Goal: Task Accomplishment & Management: Complete application form

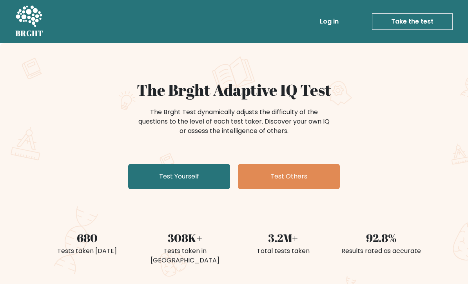
click at [149, 178] on link "Test Yourself" at bounding box center [179, 176] width 102 height 25
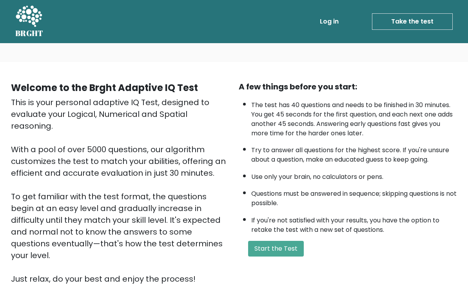
click at [295, 256] on button "Start the Test" at bounding box center [276, 249] width 56 height 16
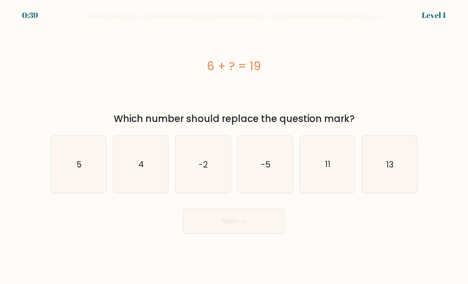
click at [397, 165] on icon "13" at bounding box center [389, 164] width 55 height 55
click at [234, 146] on input "f. 13" at bounding box center [234, 144] width 0 height 4
radio input "true"
click at [239, 222] on button "Next" at bounding box center [234, 221] width 102 height 25
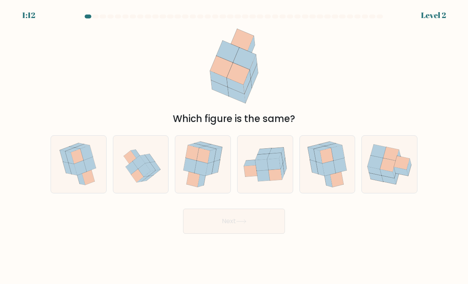
click at [203, 175] on icon at bounding box center [200, 167] width 13 height 15
click at [234, 146] on input "c." at bounding box center [234, 144] width 0 height 4
radio input "true"
click at [248, 234] on button "Next" at bounding box center [234, 221] width 102 height 25
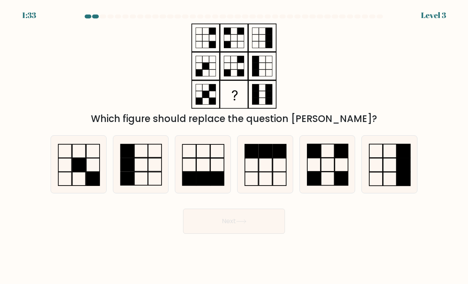
click at [336, 176] on icon at bounding box center [327, 164] width 55 height 55
click at [234, 146] on input "e." at bounding box center [234, 144] width 0 height 4
radio input "true"
click at [265, 232] on button "Next" at bounding box center [234, 221] width 102 height 25
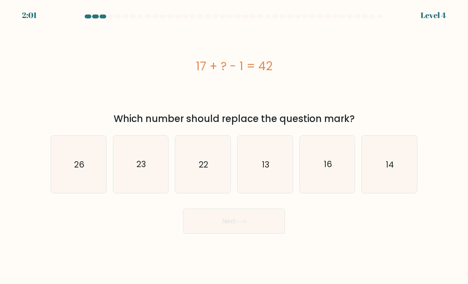
click at [81, 186] on icon "26" at bounding box center [78, 164] width 55 height 55
click at [234, 146] on input "a. 26" at bounding box center [234, 144] width 0 height 4
radio input "true"
click at [235, 227] on button "Next" at bounding box center [234, 221] width 102 height 25
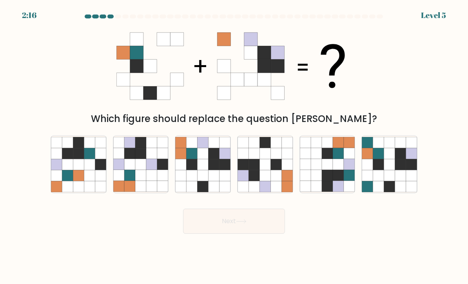
click at [216, 168] on icon at bounding box center [214, 164] width 11 height 11
click at [234, 146] on input "c." at bounding box center [234, 144] width 0 height 4
radio input "true"
click at [243, 225] on button "Next" at bounding box center [234, 221] width 102 height 25
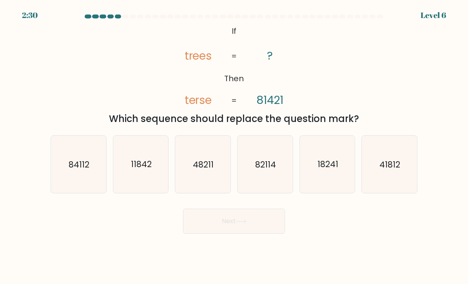
click at [90, 187] on icon "84112" at bounding box center [78, 164] width 55 height 55
click at [234, 146] on input "a. 84112" at bounding box center [234, 144] width 0 height 4
radio input "true"
click at [227, 227] on button "Next" at bounding box center [234, 221] width 102 height 25
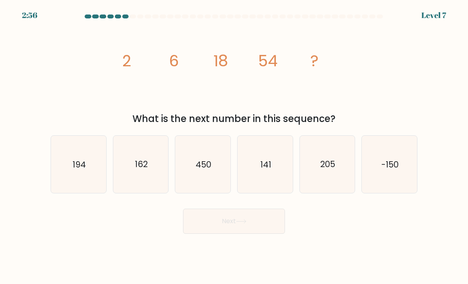
click at [150, 177] on icon "162" at bounding box center [140, 164] width 55 height 55
click at [234, 146] on input "b. 162" at bounding box center [234, 144] width 0 height 4
radio input "true"
click at [254, 231] on button "Next" at bounding box center [234, 221] width 102 height 25
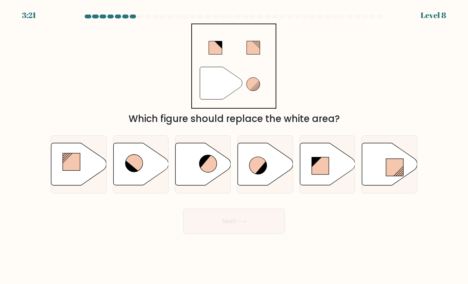
click at [269, 169] on icon at bounding box center [265, 164] width 55 height 42
click at [234, 146] on input "d." at bounding box center [234, 144] width 0 height 4
radio input "true"
click at [266, 230] on button "Next" at bounding box center [234, 221] width 102 height 25
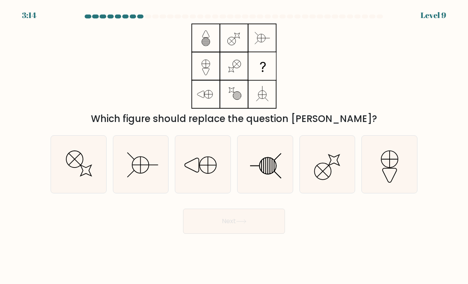
click at [271, 168] on icon at bounding box center [265, 164] width 55 height 55
click at [234, 146] on input "d." at bounding box center [234, 144] width 0 height 4
radio input "true"
click at [252, 225] on button "Next" at bounding box center [234, 221] width 102 height 25
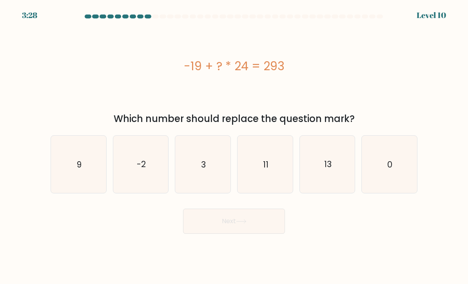
click at [310, 187] on icon "13" at bounding box center [327, 164] width 55 height 55
click at [234, 146] on input "e. 13" at bounding box center [234, 144] width 0 height 4
radio input "true"
click at [264, 229] on button "Next" at bounding box center [234, 221] width 102 height 25
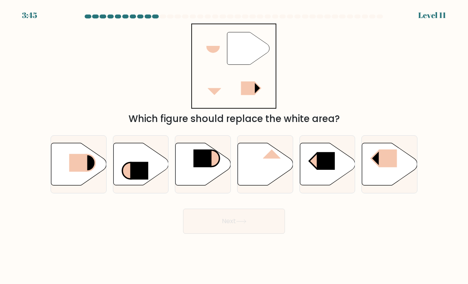
click at [87, 172] on rect at bounding box center [78, 163] width 18 height 18
click at [234, 146] on input "a." at bounding box center [234, 144] width 0 height 4
radio input "true"
click at [251, 232] on button "Next" at bounding box center [234, 221] width 102 height 25
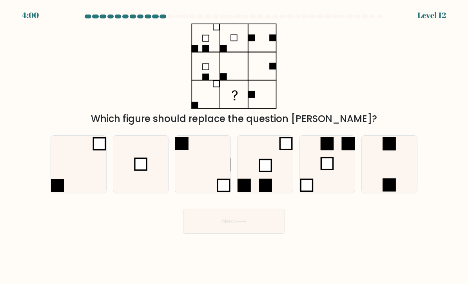
click at [139, 182] on icon at bounding box center [140, 164] width 55 height 55
click at [234, 146] on input "b." at bounding box center [234, 144] width 0 height 4
radio input "true"
click at [231, 229] on button "Next" at bounding box center [234, 221] width 102 height 25
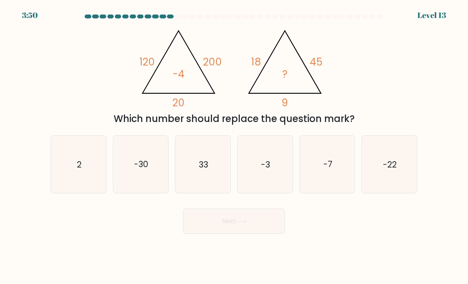
click at [272, 154] on icon "-3" at bounding box center [265, 164] width 55 height 55
click at [234, 146] on input "d. -3" at bounding box center [234, 144] width 0 height 4
radio input "true"
click at [252, 231] on button "Next" at bounding box center [234, 221] width 102 height 25
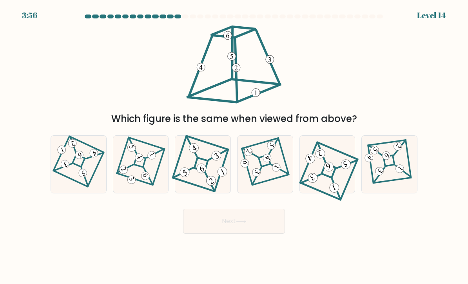
click at [82, 178] on 870 at bounding box center [83, 173] width 10 height 10
click at [234, 146] on input "a." at bounding box center [234, 144] width 0 height 4
radio input "true"
click at [236, 227] on button "Next" at bounding box center [234, 221] width 102 height 25
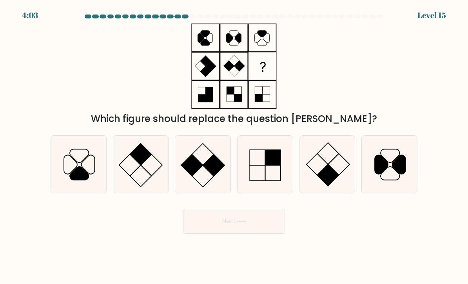
click at [335, 176] on icon at bounding box center [327, 164] width 55 height 55
click at [234, 146] on input "e." at bounding box center [234, 144] width 0 height 4
radio input "true"
click at [230, 229] on button "Next" at bounding box center [234, 221] width 102 height 25
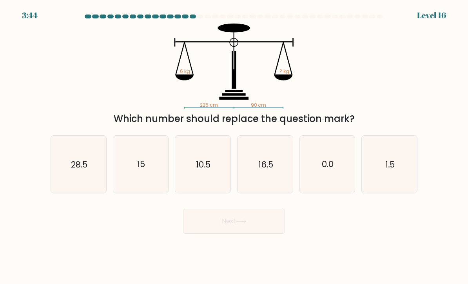
click at [140, 187] on icon "15" at bounding box center [140, 164] width 55 height 55
click at [234, 146] on input "b. 15" at bounding box center [234, 144] width 0 height 4
radio input "true"
click at [240, 227] on button "Next" at bounding box center [234, 221] width 102 height 25
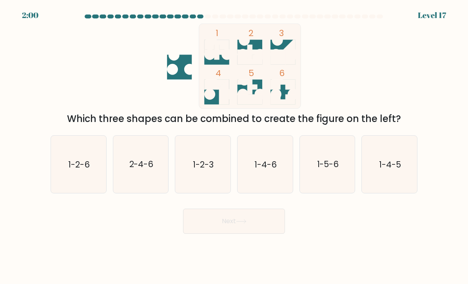
click at [84, 170] on text "1-2-6" at bounding box center [79, 163] width 22 height 11
click at [234, 146] on input "a. 1-2-6" at bounding box center [234, 144] width 0 height 4
radio input "true"
click at [218, 227] on button "Next" at bounding box center [234, 221] width 102 height 25
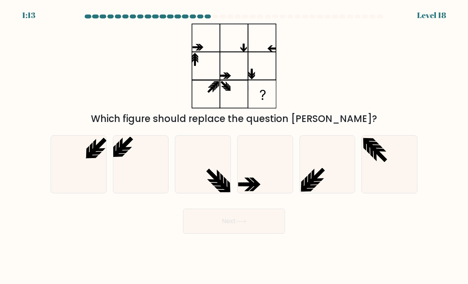
click at [145, 188] on icon at bounding box center [140, 164] width 55 height 55
click at [234, 146] on input "b." at bounding box center [234, 144] width 0 height 4
radio input "true"
click at [254, 231] on button "Next" at bounding box center [234, 221] width 102 height 25
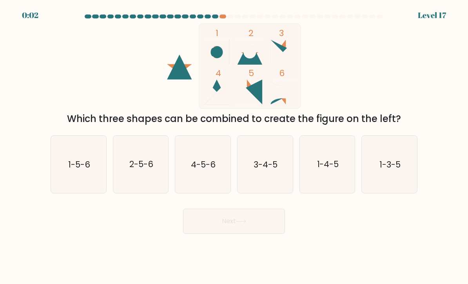
click at [147, 170] on text "2-5-6" at bounding box center [141, 163] width 24 height 11
click at [234, 146] on input "b. 2-5-6" at bounding box center [234, 144] width 0 height 4
radio input "true"
click at [236, 233] on button "Next" at bounding box center [234, 221] width 102 height 25
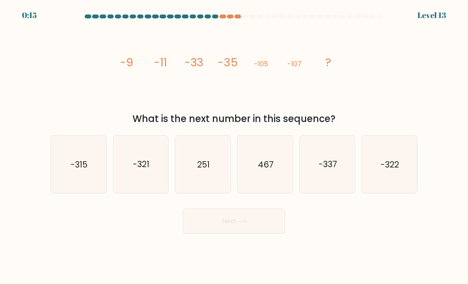
click at [142, 191] on icon "-321" at bounding box center [140, 164] width 55 height 55
click at [234, 146] on input "b. -321" at bounding box center [234, 144] width 0 height 4
radio input "true"
click at [251, 228] on button "Next" at bounding box center [234, 221] width 102 height 25
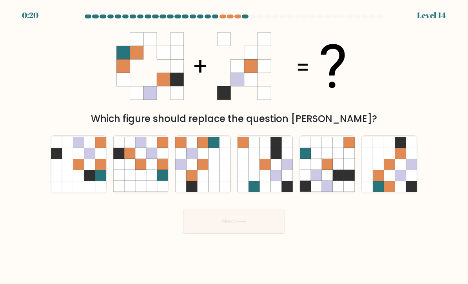
click at [322, 180] on icon at bounding box center [327, 175] width 11 height 11
click at [234, 146] on input "e." at bounding box center [234, 144] width 0 height 4
radio input "true"
click at [226, 227] on button "Next" at bounding box center [234, 221] width 102 height 25
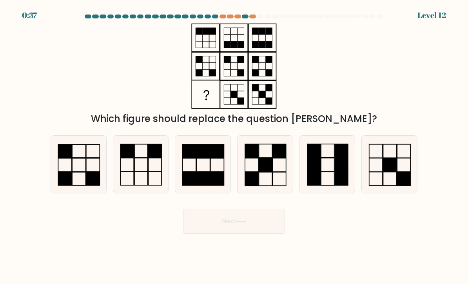
click at [138, 178] on icon at bounding box center [140, 164] width 55 height 55
click at [234, 146] on input "b." at bounding box center [234, 144] width 0 height 4
radio input "true"
click at [220, 229] on button "Next" at bounding box center [234, 221] width 102 height 25
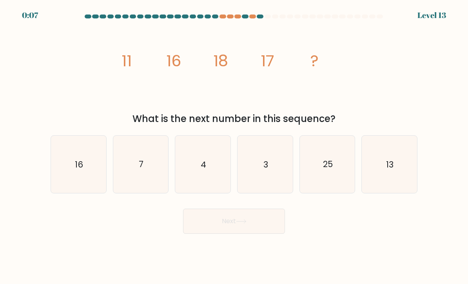
click at [153, 192] on icon "7" at bounding box center [140, 164] width 55 height 55
click at [234, 146] on input "b. 7" at bounding box center [234, 144] width 0 height 4
radio input "true"
click at [385, 182] on icon "13" at bounding box center [389, 164] width 55 height 55
click at [234, 146] on input "f. 13" at bounding box center [234, 144] width 0 height 4
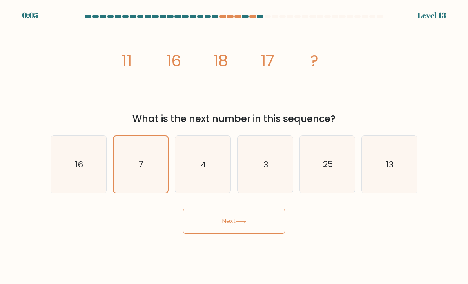
radio input "true"
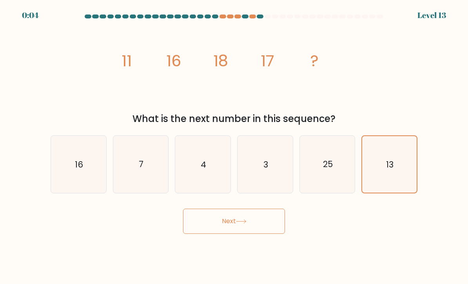
click at [244, 231] on button "Next" at bounding box center [234, 221] width 102 height 25
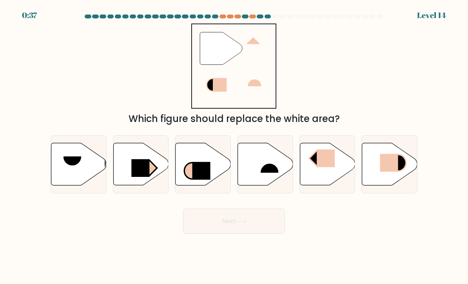
click at [327, 177] on icon at bounding box center [327, 164] width 55 height 42
click at [234, 146] on input "e." at bounding box center [234, 144] width 0 height 4
radio input "true"
click at [250, 229] on button "Next" at bounding box center [234, 221] width 102 height 25
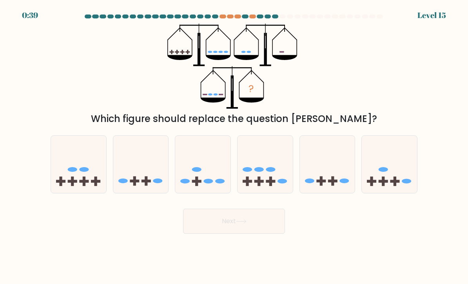
click at [70, 185] on icon at bounding box center [78, 165] width 55 height 46
click at [234, 146] on input "a." at bounding box center [234, 144] width 0 height 4
radio input "true"
click at [243, 223] on icon at bounding box center [241, 221] width 11 height 4
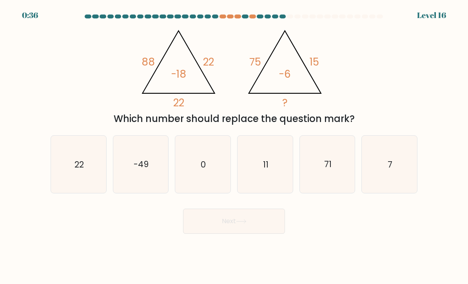
click at [270, 177] on icon "11" at bounding box center [265, 164] width 55 height 55
click at [234, 146] on input "d. 11" at bounding box center [234, 144] width 0 height 4
radio input "true"
click at [245, 234] on button "Next" at bounding box center [234, 221] width 102 height 25
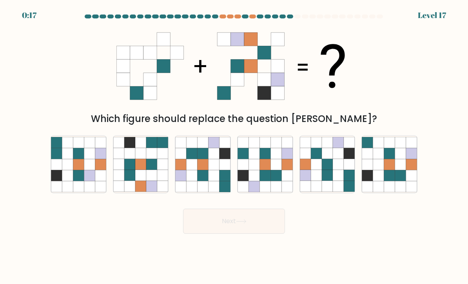
click at [212, 170] on icon at bounding box center [214, 164] width 11 height 11
click at [234, 146] on input "c." at bounding box center [234, 144] width 0 height 4
radio input "true"
click at [241, 223] on icon at bounding box center [241, 221] width 11 height 4
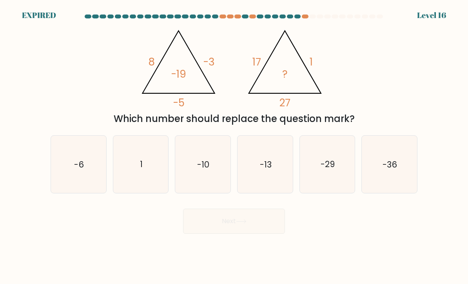
click at [209, 170] on text "-10" at bounding box center [204, 163] width 12 height 11
click at [234, 146] on input "c. -10" at bounding box center [234, 144] width 0 height 4
radio input "true"
click at [225, 234] on div "Next" at bounding box center [234, 218] width 376 height 31
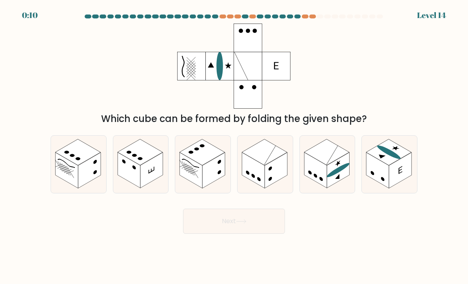
click at [346, 179] on rect at bounding box center [338, 171] width 23 height 36
click at [234, 146] on input "e." at bounding box center [234, 144] width 0 height 4
radio input "true"
click at [242, 232] on button "Next" at bounding box center [234, 221] width 102 height 25
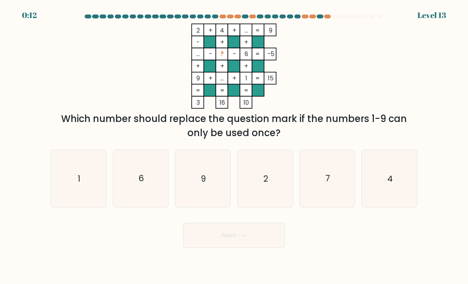
click at [333, 200] on icon "7" at bounding box center [327, 178] width 55 height 55
click at [234, 146] on input "e. 7" at bounding box center [234, 144] width 0 height 4
radio input "true"
click at [252, 243] on button "Next" at bounding box center [234, 235] width 102 height 25
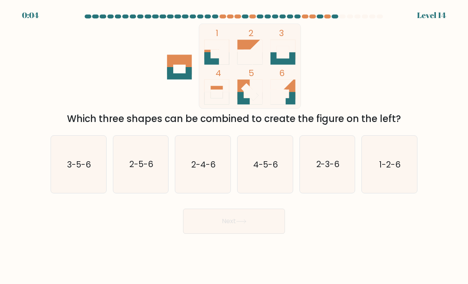
click at [394, 167] on text "1-2-6" at bounding box center [390, 163] width 22 height 11
click at [234, 146] on input "f. 1-2-6" at bounding box center [234, 144] width 0 height 4
radio input "true"
click at [263, 231] on button "Next" at bounding box center [234, 221] width 102 height 25
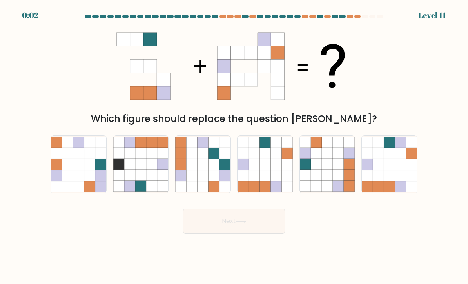
click at [330, 181] on icon at bounding box center [327, 175] width 11 height 11
click at [234, 146] on input "e." at bounding box center [234, 144] width 0 height 4
radio input "true"
click at [256, 231] on button "Next" at bounding box center [234, 221] width 102 height 25
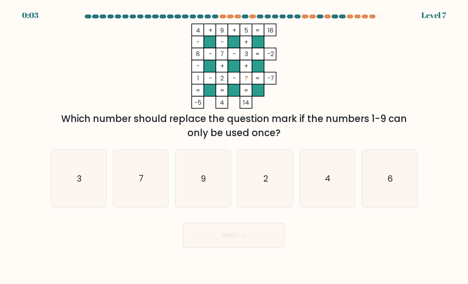
click at [335, 171] on icon "4" at bounding box center [327, 178] width 55 height 55
click at [234, 146] on input "e. 4" at bounding box center [234, 144] width 0 height 4
radio input "true"
click at [263, 239] on button "Next" at bounding box center [234, 235] width 102 height 25
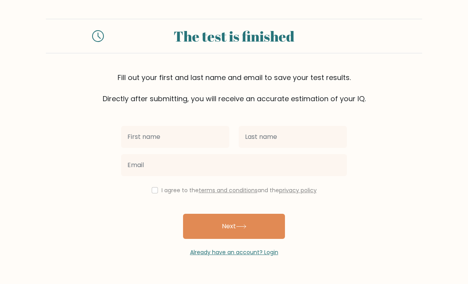
click at [203, 133] on input "text" at bounding box center [175, 137] width 108 height 22
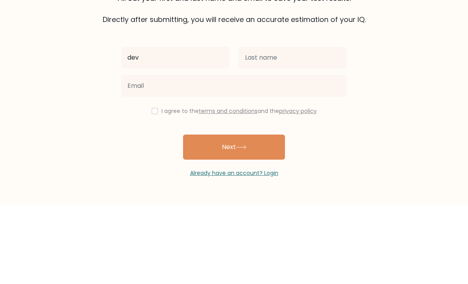
type input "deva"
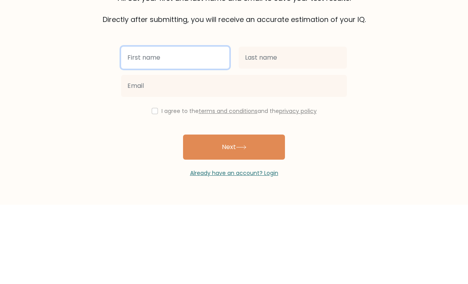
type input "[PERSON_NAME]"
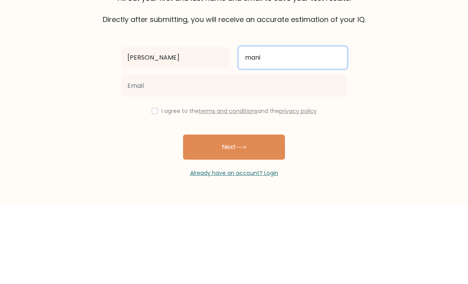
type input "mani"
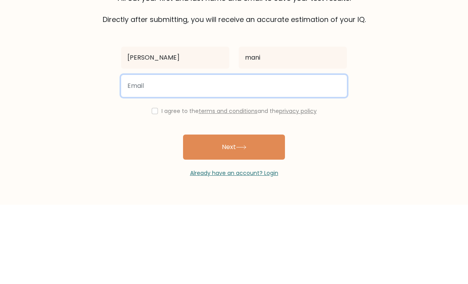
click at [202, 154] on input "email" at bounding box center [234, 165] width 226 height 22
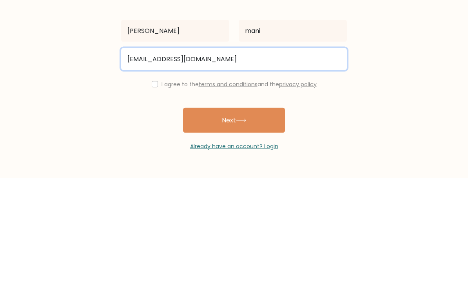
type input "devanshmani230@gmail.com"
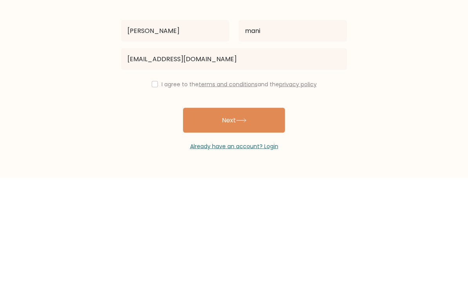
click at [152, 187] on input "checkbox" at bounding box center [155, 190] width 6 height 6
checkbox input "true"
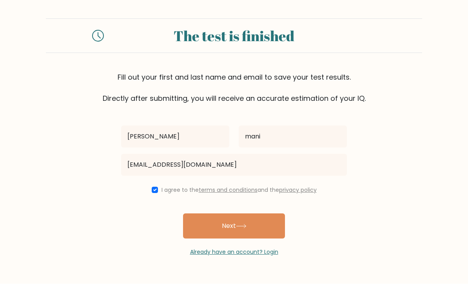
click at [253, 214] on button "Next" at bounding box center [234, 226] width 102 height 25
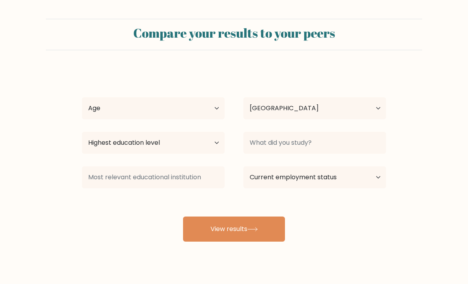
select select "IN"
click at [219, 108] on select "Age Under [DEMOGRAPHIC_DATA] [DEMOGRAPHIC_DATA] [DEMOGRAPHIC_DATA] [DEMOGRAPHIC…" at bounding box center [153, 108] width 143 height 22
select select "18_24"
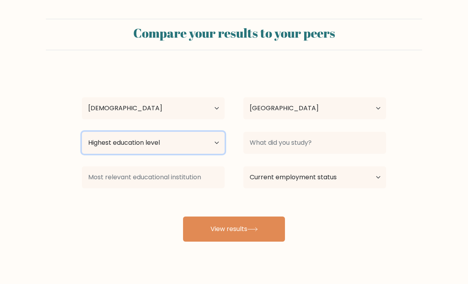
click at [194, 142] on select "Highest education level No schooling Primary Lower Secondary Upper Secondary Oc…" at bounding box center [153, 143] width 143 height 22
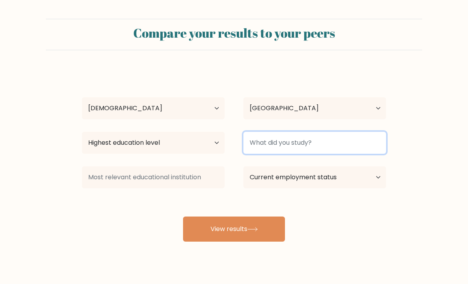
click at [310, 142] on input at bounding box center [314, 143] width 143 height 22
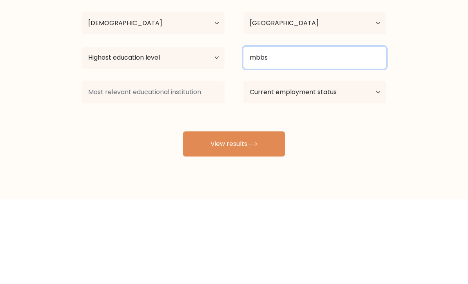
type input "mbbs"
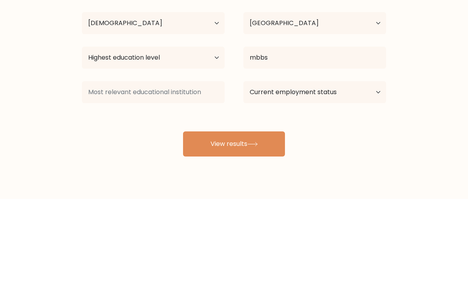
click at [432, 64] on form "Compare your results to your peers Devansh mani Age Under 18 years old 18-24 ye…" at bounding box center [234, 130] width 468 height 223
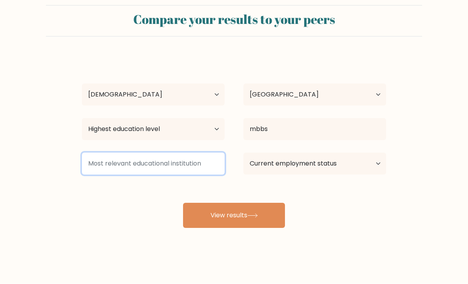
click at [194, 153] on input at bounding box center [153, 164] width 143 height 22
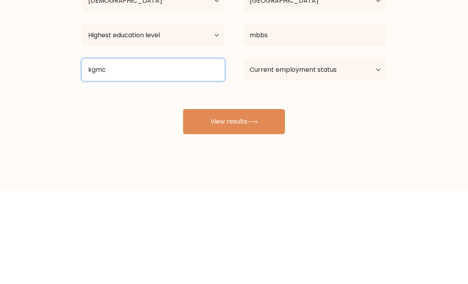
type input "kgmc"
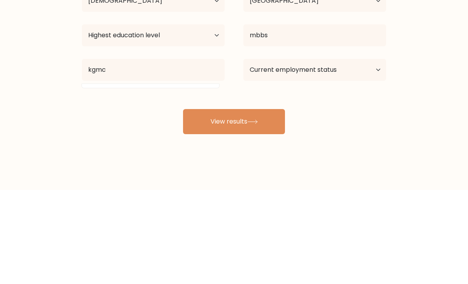
click at [427, 70] on form "Compare your results to your peers Devansh mani Age Under 18 years old 18-24 ye…" at bounding box center [234, 116] width 468 height 223
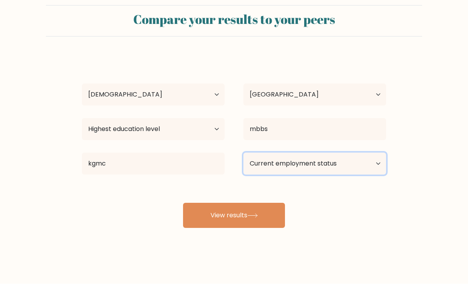
click at [366, 153] on select "Current employment status Employed Student Retired Other / prefer not to answer" at bounding box center [314, 164] width 143 height 22
select select "student"
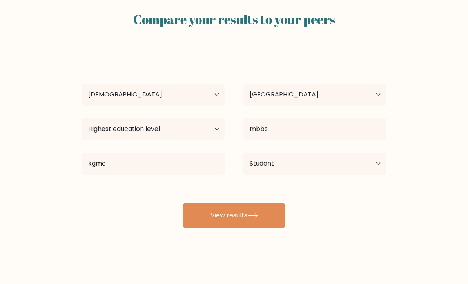
click at [261, 203] on button "View results" at bounding box center [234, 215] width 102 height 25
click at [205, 118] on select "Highest education level No schooling Primary Lower Secondary Upper Secondary Oc…" at bounding box center [153, 129] width 143 height 22
select select "upper_secondary"
click at [256, 203] on button "View results" at bounding box center [234, 215] width 102 height 25
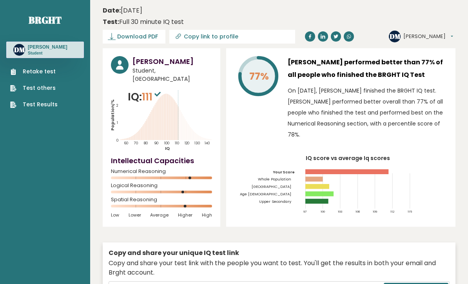
click at [158, 92] on icon at bounding box center [157, 94] width 6 height 5
click at [163, 88] on sup at bounding box center [158, 93] width 10 height 11
click at [161, 98] on text "140" at bounding box center [162, 115] width 103 height 60
click at [174, 123] on text "140" at bounding box center [162, 115] width 103 height 60
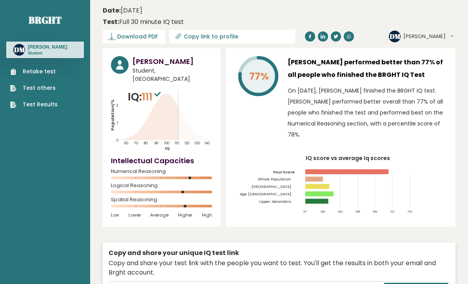
click at [114, 103] on text "140" at bounding box center [162, 115] width 103 height 60
click at [113, 103] on text "140" at bounding box center [162, 115] width 103 height 60
click at [128, 64] on circle at bounding box center [120, 65] width 18 height 18
click at [147, 65] on h3 "[PERSON_NAME]" at bounding box center [173, 61] width 80 height 11
click at [147, 64] on h3 "[PERSON_NAME]" at bounding box center [173, 61] width 80 height 11
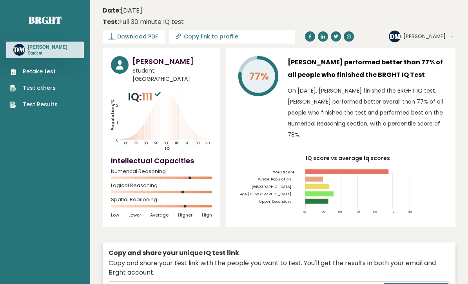
click at [317, 173] on rect at bounding box center [346, 171] width 83 height 5
